Goal: Complete application form: Complete application form

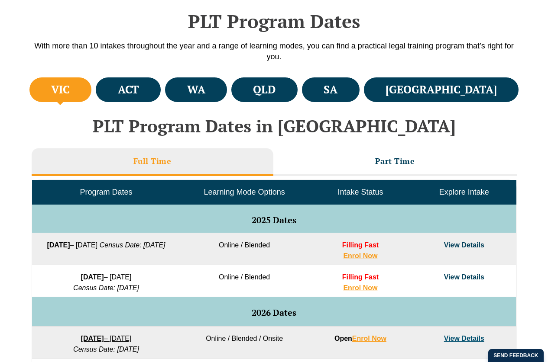
scroll to position [287, 0]
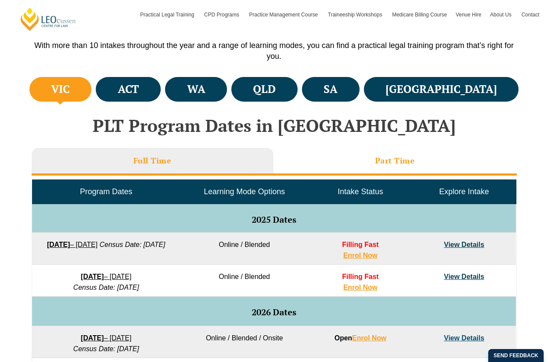
click at [342, 157] on li "Part Time" at bounding box center [394, 162] width 243 height 28
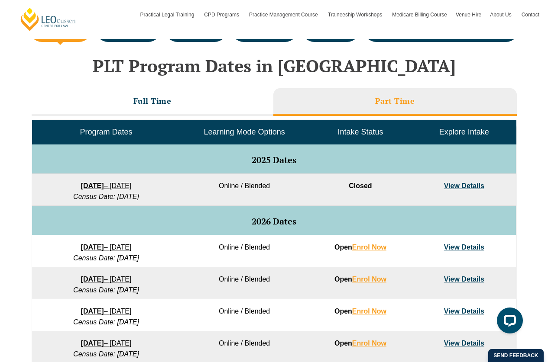
scroll to position [348, 0]
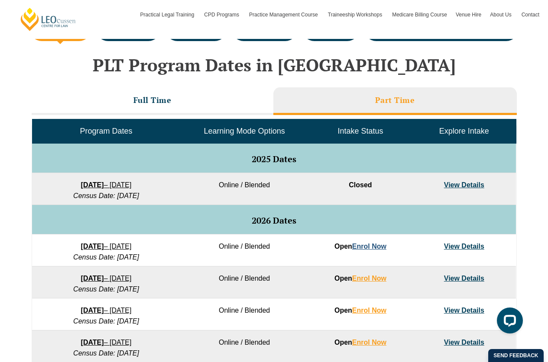
click at [371, 247] on link "Enrol Now" at bounding box center [369, 246] width 34 height 7
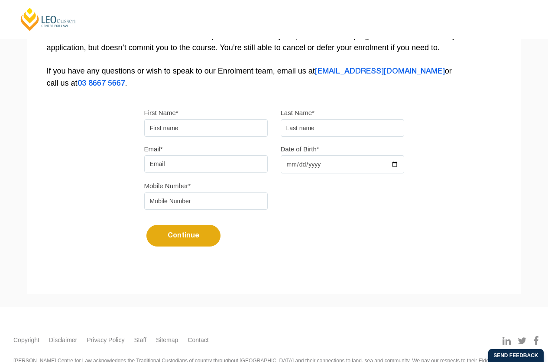
click at [187, 127] on input "First Name*" at bounding box center [205, 127] width 123 height 17
type input "A"
type input "[PERSON_NAME]"
type input "Dickinson"
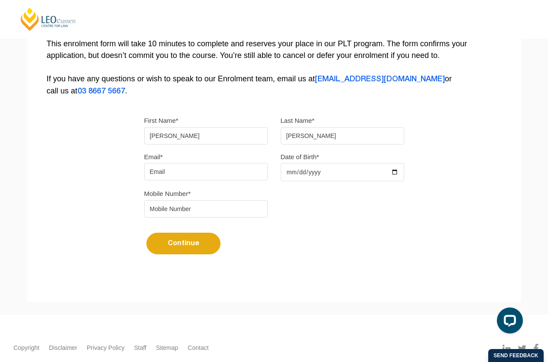
scroll to position [182, 0]
click at [306, 172] on input "Date of Birth*" at bounding box center [341, 172] width 123 height 18
click at [283, 171] on input "Date of Birth*" at bounding box center [341, 172] width 123 height 18
click at [287, 172] on input "Date of Birth*" at bounding box center [341, 172] width 123 height 18
type input "1993-05-05"
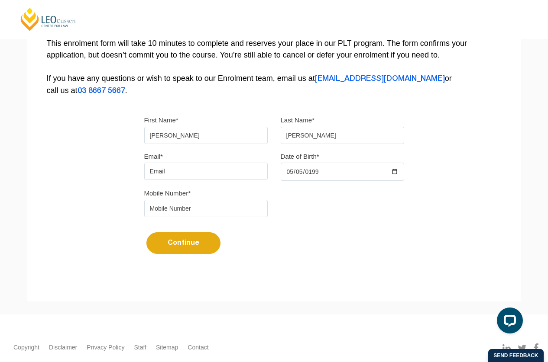
click at [164, 208] on input "tel" at bounding box center [205, 208] width 123 height 17
type input "0493525458"
click at [158, 172] on input "Email*" at bounding box center [205, 171] width 123 height 17
click at [174, 180] on input "Email*" at bounding box center [205, 171] width 123 height 17
click at [172, 177] on input "Email*" at bounding box center [205, 171] width 123 height 17
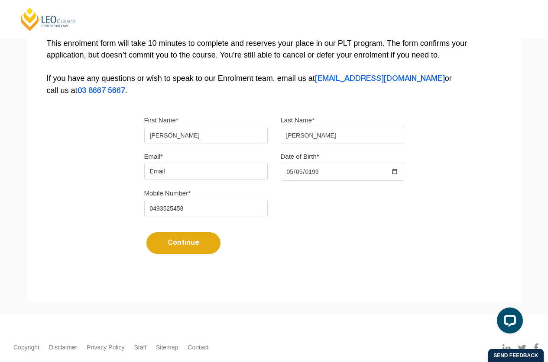
click at [118, 179] on div "Please note that your information is saved on our server as you enter it. Congr…" at bounding box center [273, 83] width 493 height 386
click at [167, 168] on input "Email*" at bounding box center [205, 171] width 123 height 17
type input "reporter.ancillary@gmail.com"
click at [191, 242] on button "Continue" at bounding box center [183, 243] width 74 height 22
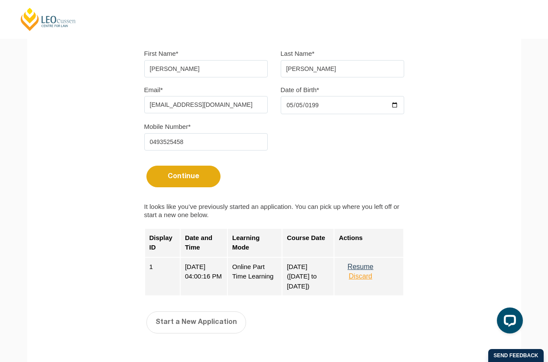
scroll to position [254, 0]
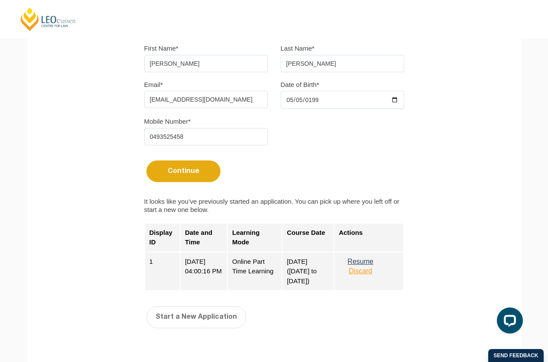
click at [360, 263] on button "Resume" at bounding box center [359, 262] width 43 height 8
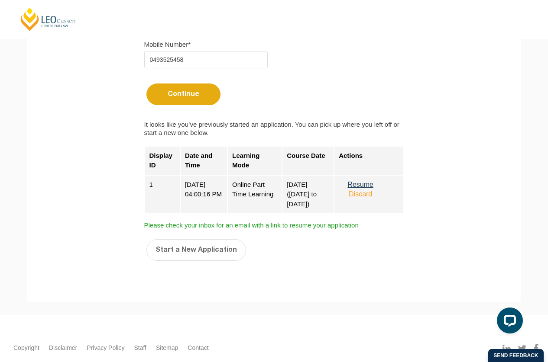
scroll to position [345, 0]
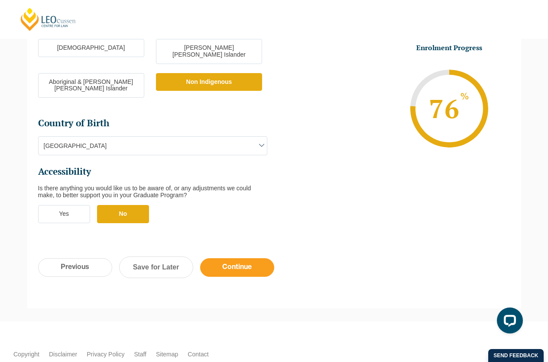
click at [235, 258] on input "Continue" at bounding box center [237, 267] width 74 height 19
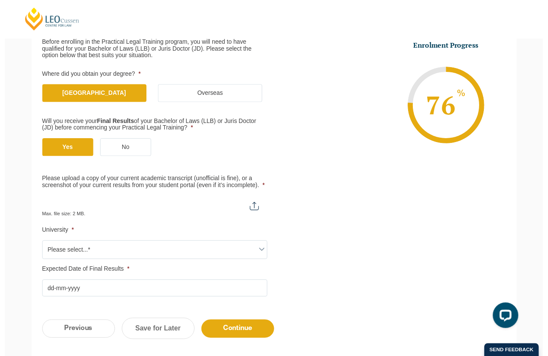
scroll to position [150, 0]
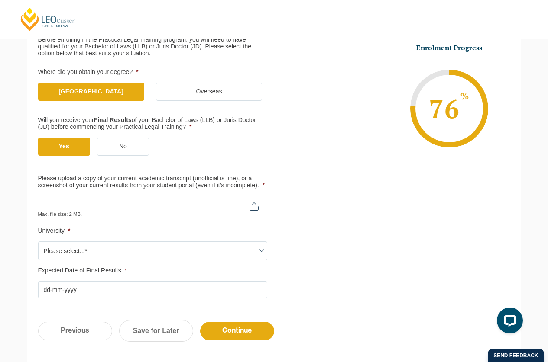
click at [255, 199] on input "Please upload a copy of your current academic transcript (unofficial is fine), …" at bounding box center [152, 203] width 229 height 15
type input "C:\fakepath\LLB (Hons) Academic Transcript (04.09.2025).pdf"
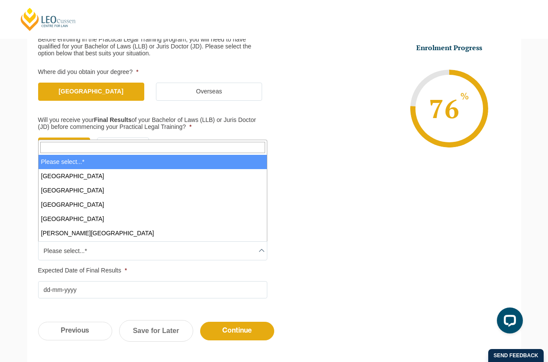
click at [133, 246] on span "Please select...*" at bounding box center [153, 251] width 228 height 18
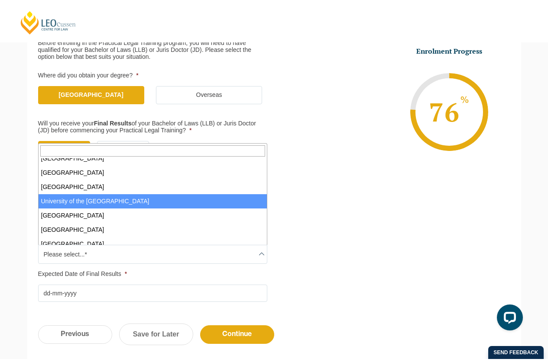
scroll to position [528, 0]
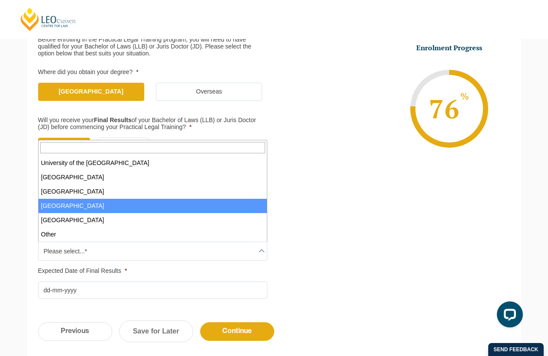
select select "Victoria University"
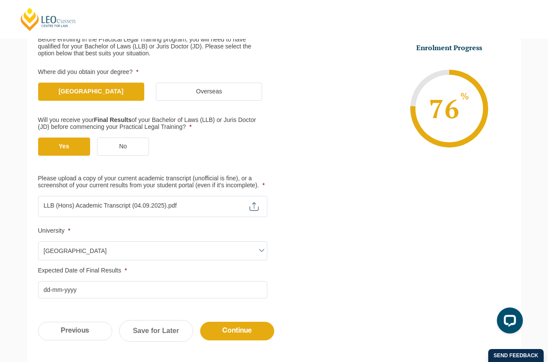
click at [84, 292] on input "Expected Date of Final Results *" at bounding box center [152, 289] width 229 height 17
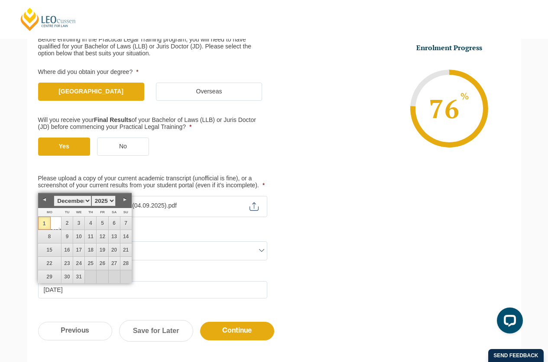
type input "[DATE]"
click at [318, 316] on div "Previous Continue Save for Later" at bounding box center [273, 336] width 493 height 48
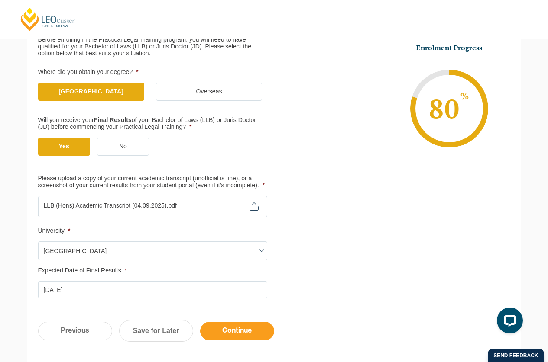
click at [243, 331] on input "Continue" at bounding box center [237, 331] width 74 height 19
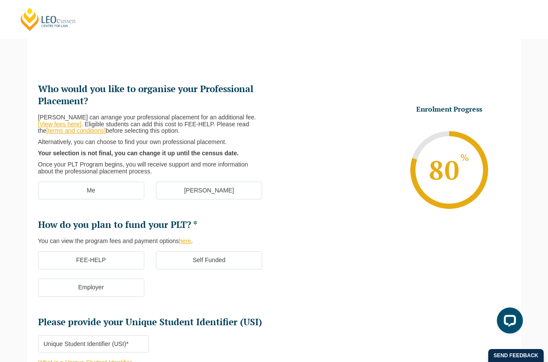
scroll to position [75, 0]
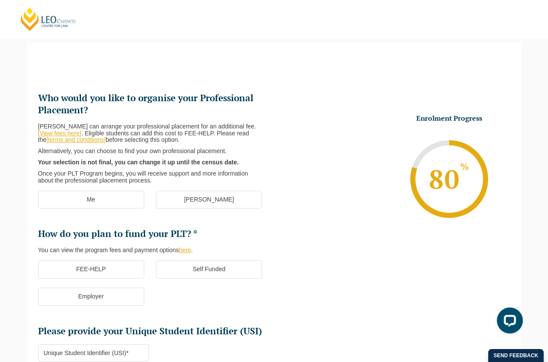
click at [108, 195] on label "Me" at bounding box center [91, 200] width 106 height 18
click at [0, 0] on input "Me" at bounding box center [0, 0] width 0 height 0
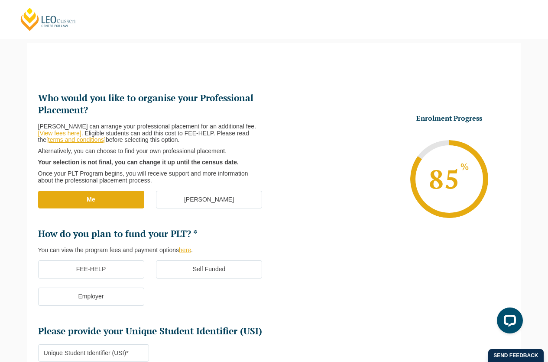
click at [122, 266] on label "FEE-HELP" at bounding box center [91, 270] width 106 height 18
click at [0, 0] on input "FEE-HELP" at bounding box center [0, 0] width 0 height 0
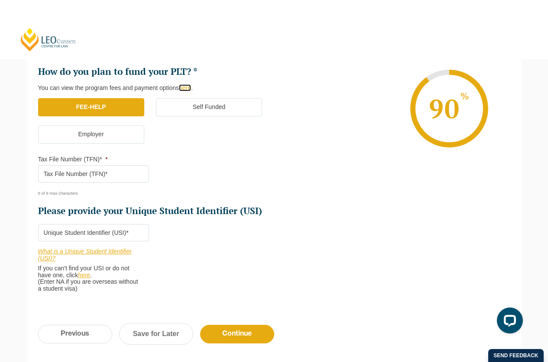
scroll to position [237, 0]
click at [152, 262] on li "Please provide your Unique Student Identifier (USI) * What is a Unique Student …" at bounding box center [97, 259] width 118 height 68
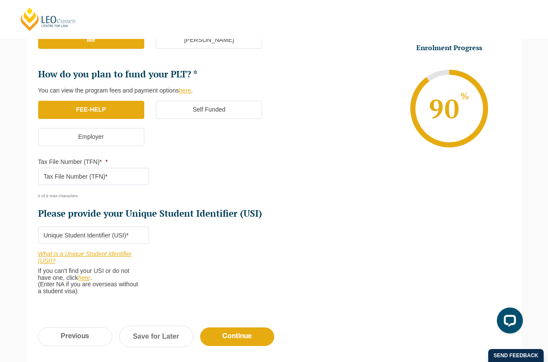
scroll to position [234, 0]
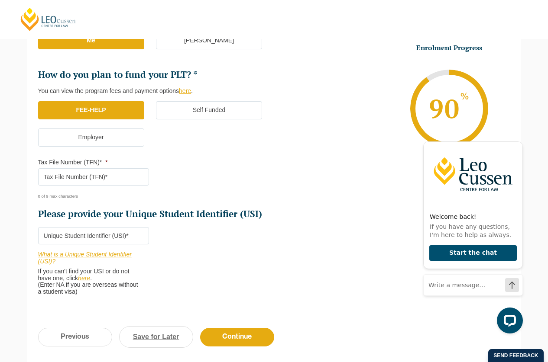
click at [162, 342] on link "Save for Later" at bounding box center [156, 337] width 74 height 22
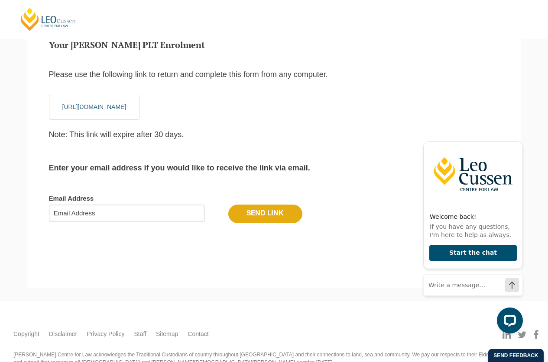
scroll to position [80, 0]
click at [140, 108] on p "[URL][DOMAIN_NAME]" at bounding box center [94, 106] width 91 height 25
click at [126, 107] on link "[URL][DOMAIN_NAME]" at bounding box center [94, 106] width 64 height 7
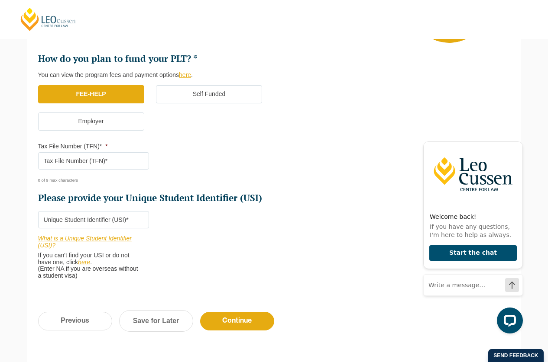
scroll to position [251, 0]
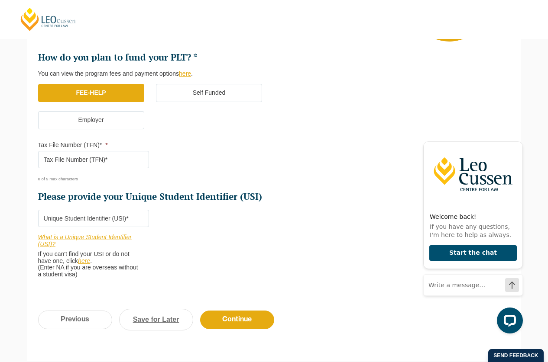
click at [155, 314] on link "Save for Later" at bounding box center [156, 320] width 74 height 22
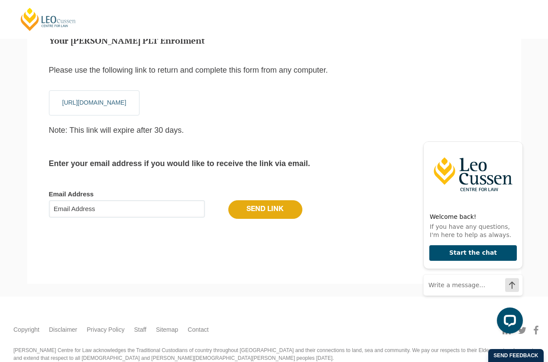
scroll to position [47, 0]
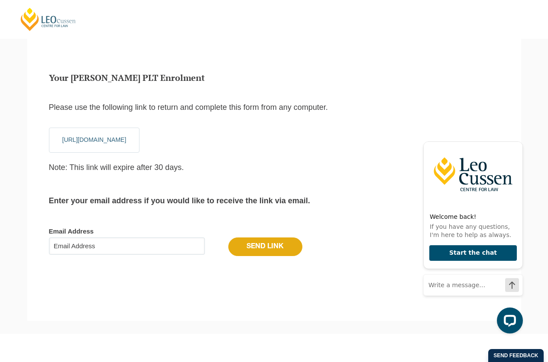
click at [126, 137] on link "https://www.leocussen.edu.au/practical-legal-training/enrol/?entry_token=615132…" at bounding box center [94, 139] width 64 height 7
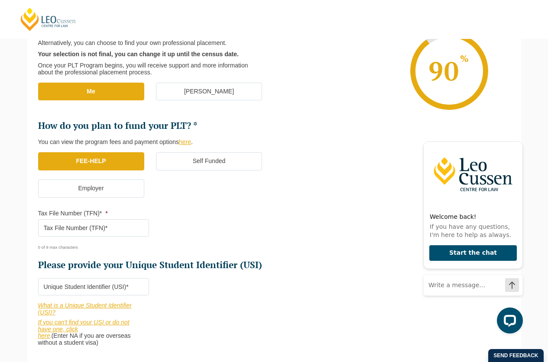
scroll to position [184, 0]
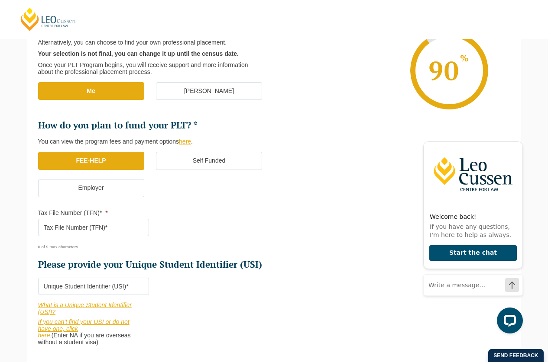
click at [84, 287] on input "Please provide your Unique Student Identifier (USI) *" at bounding box center [93, 286] width 111 height 17
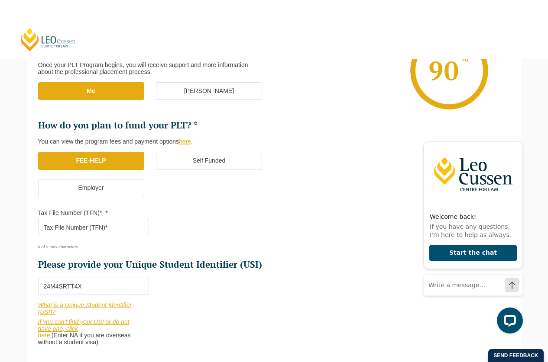
type input "24M4SRTT4X"
click at [54, 222] on input "Tax File Number (TFN)* *" at bounding box center [93, 227] width 111 height 17
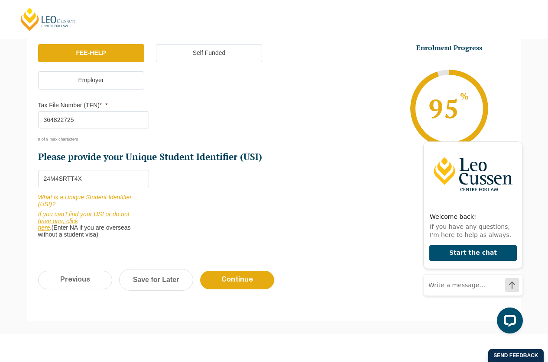
scroll to position [292, 0]
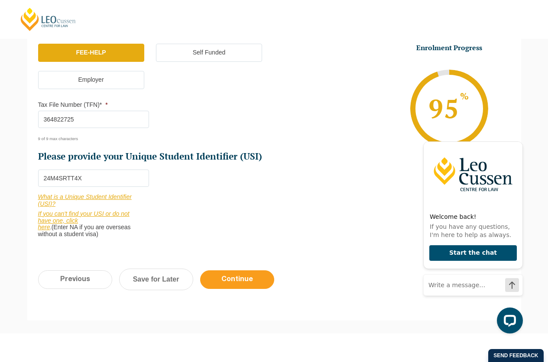
type input "364822725"
click at [220, 279] on input "Continue" at bounding box center [237, 280] width 74 height 19
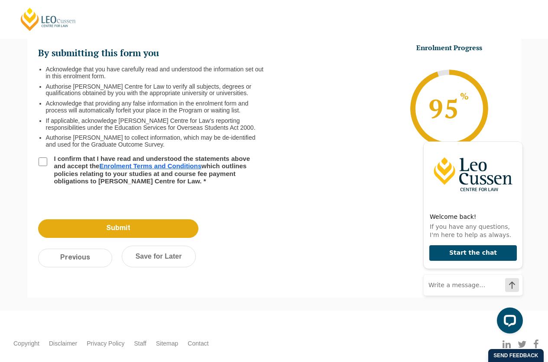
scroll to position [75, 0]
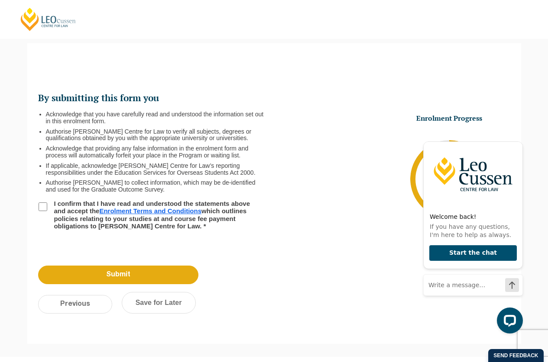
click at [43, 209] on input "I confirm that I have read and understood the statements above and accept the E…" at bounding box center [43, 207] width 9 height 9
checkbox input "true"
click at [155, 301] on link "Save for Later" at bounding box center [159, 303] width 74 height 22
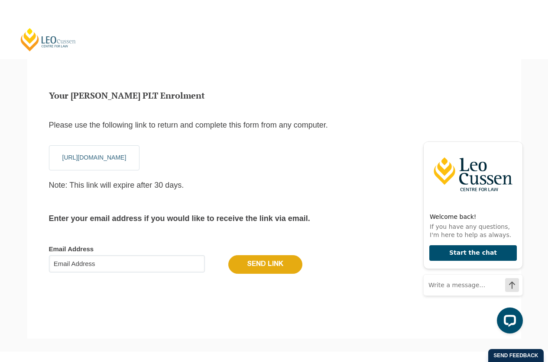
scroll to position [10, 3]
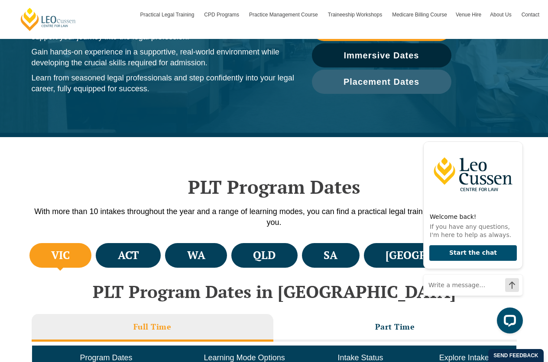
scroll to position [124, 0]
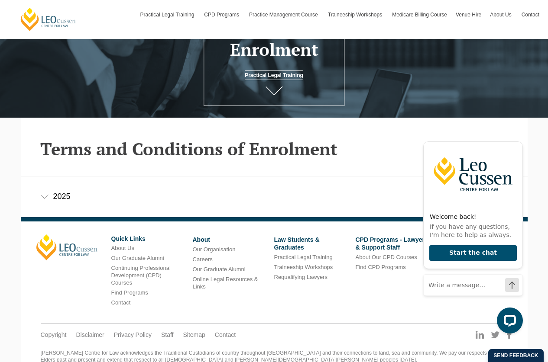
scroll to position [112, 0]
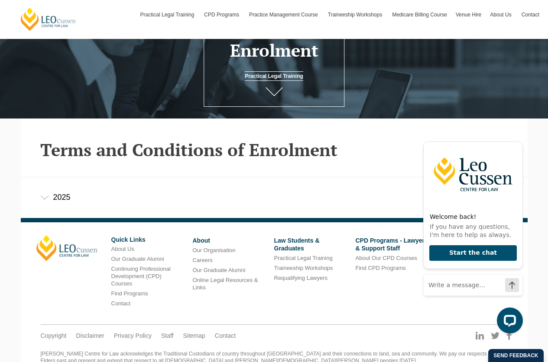
click at [48, 202] on div "2025" at bounding box center [274, 197] width 506 height 40
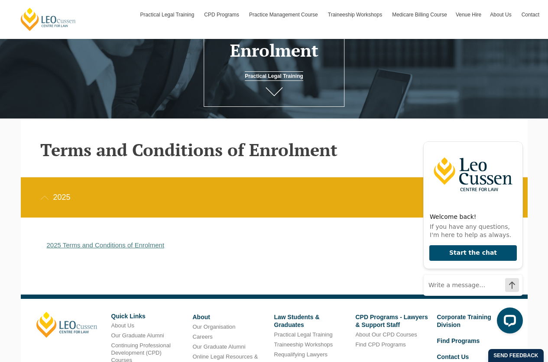
click at [111, 247] on link "2025 Terms and Conditions of Enrolment" at bounding box center [106, 245] width 118 height 7
